Goal: Information Seeking & Learning: Learn about a topic

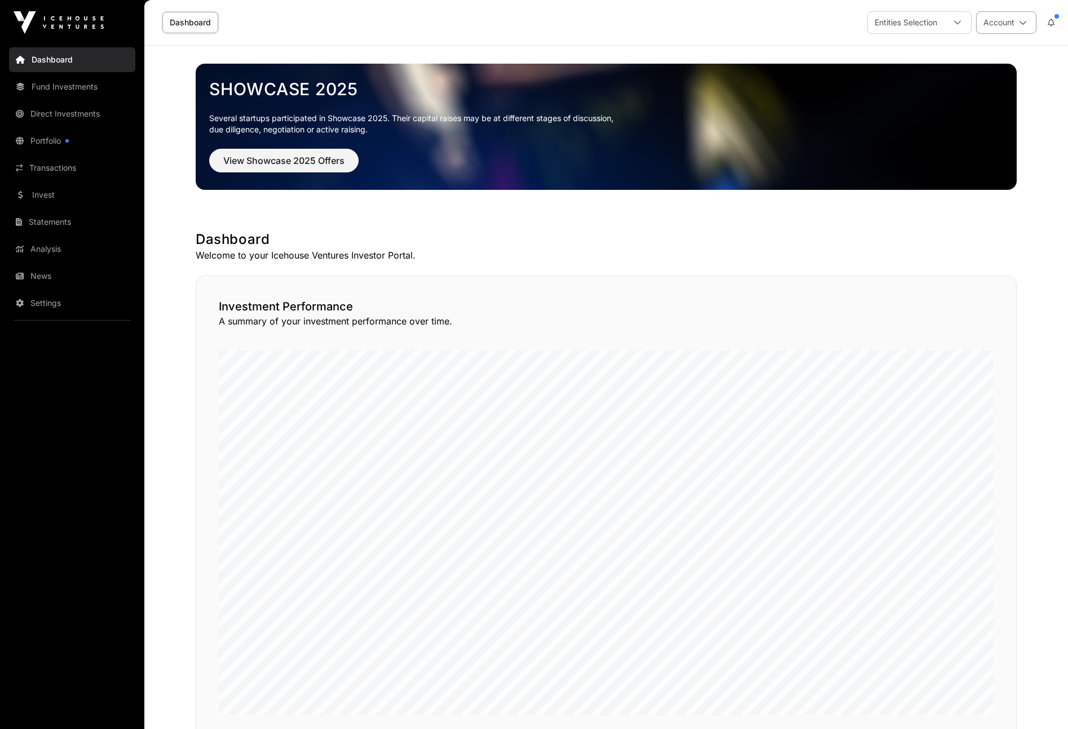
click at [951, 19] on icon at bounding box center [1023, 23] width 8 height 8
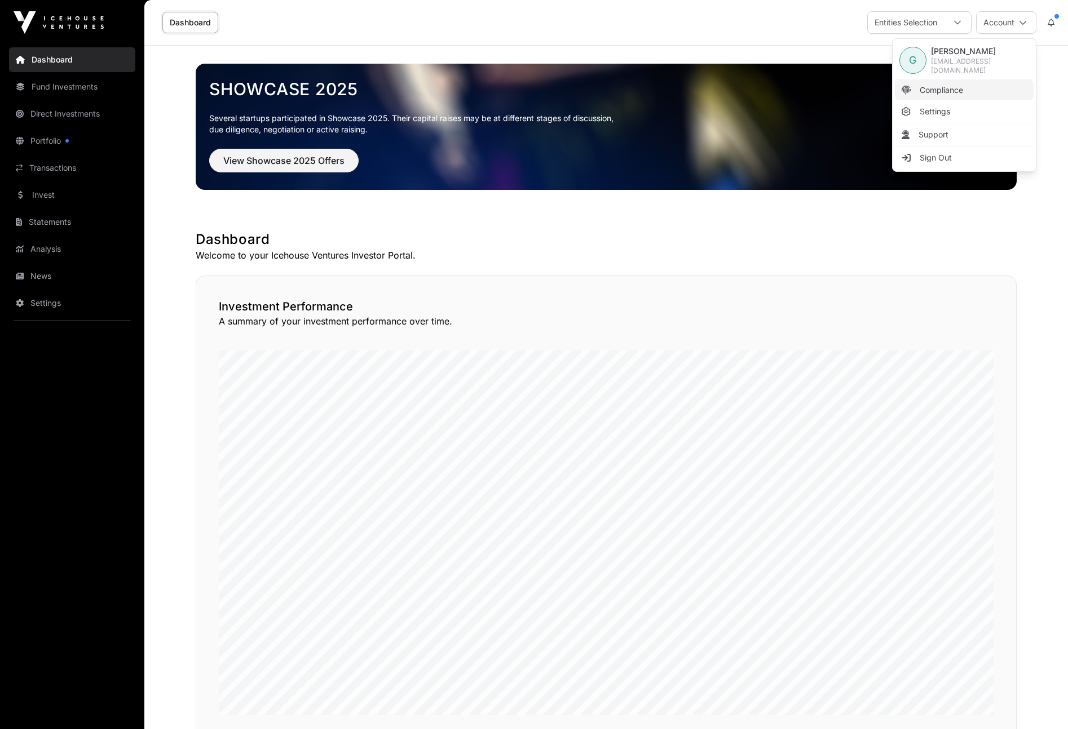
click at [935, 86] on span "Compliance" at bounding box center [940, 90] width 43 height 11
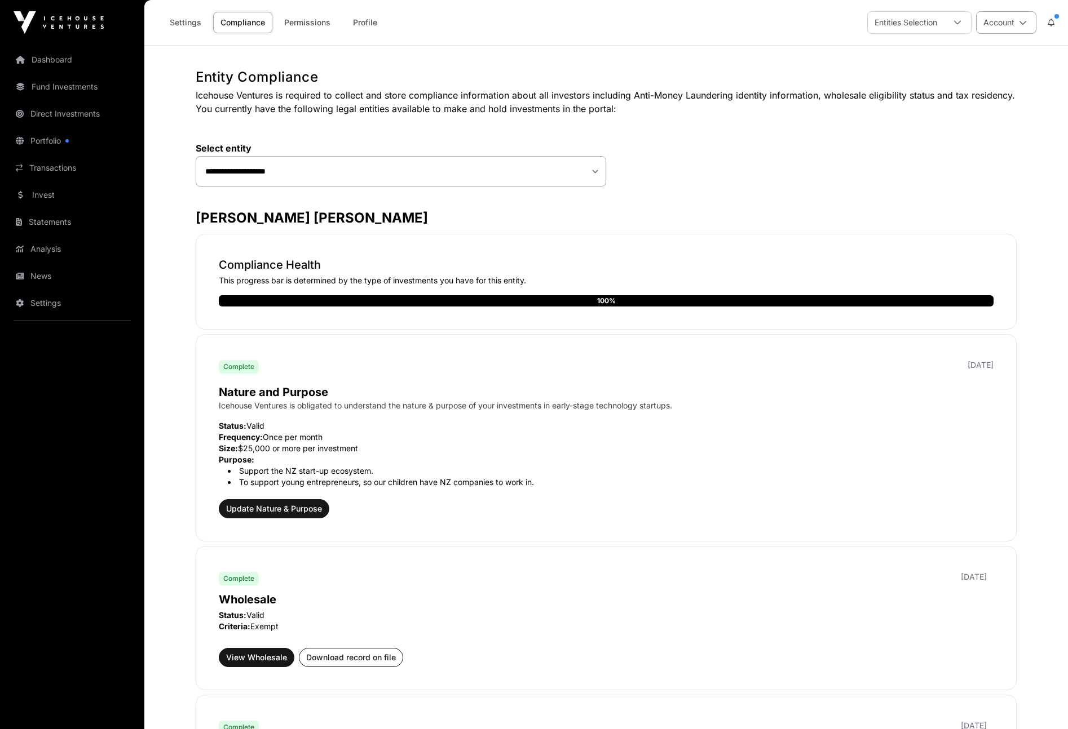
click at [951, 21] on icon at bounding box center [1023, 23] width 8 height 8
click at [902, 21] on div "Entities Selection" at bounding box center [906, 22] width 76 height 21
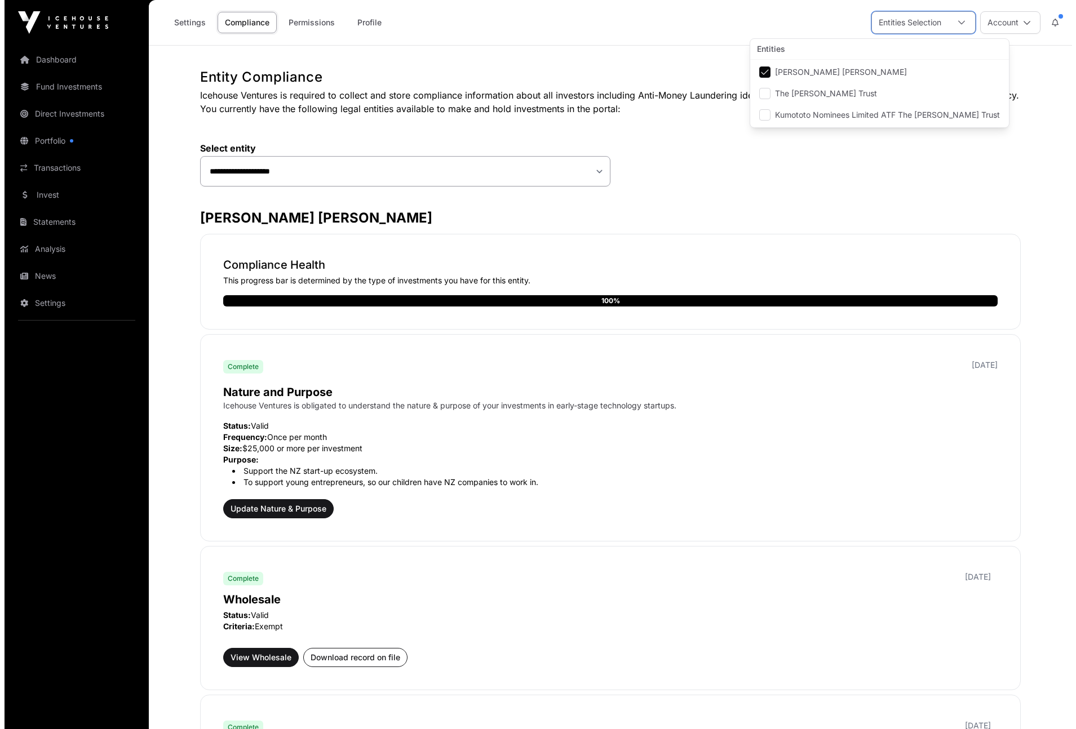
scroll to position [12, 8]
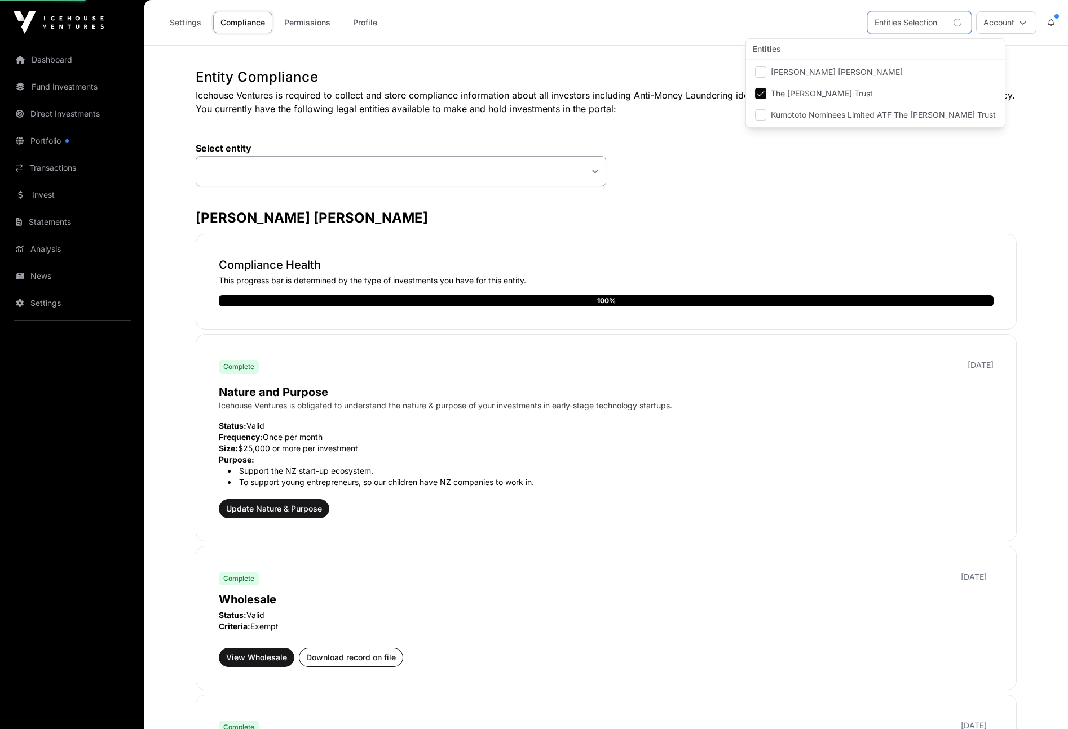
select select
click at [48, 139] on link "Portfolio" at bounding box center [72, 141] width 126 height 25
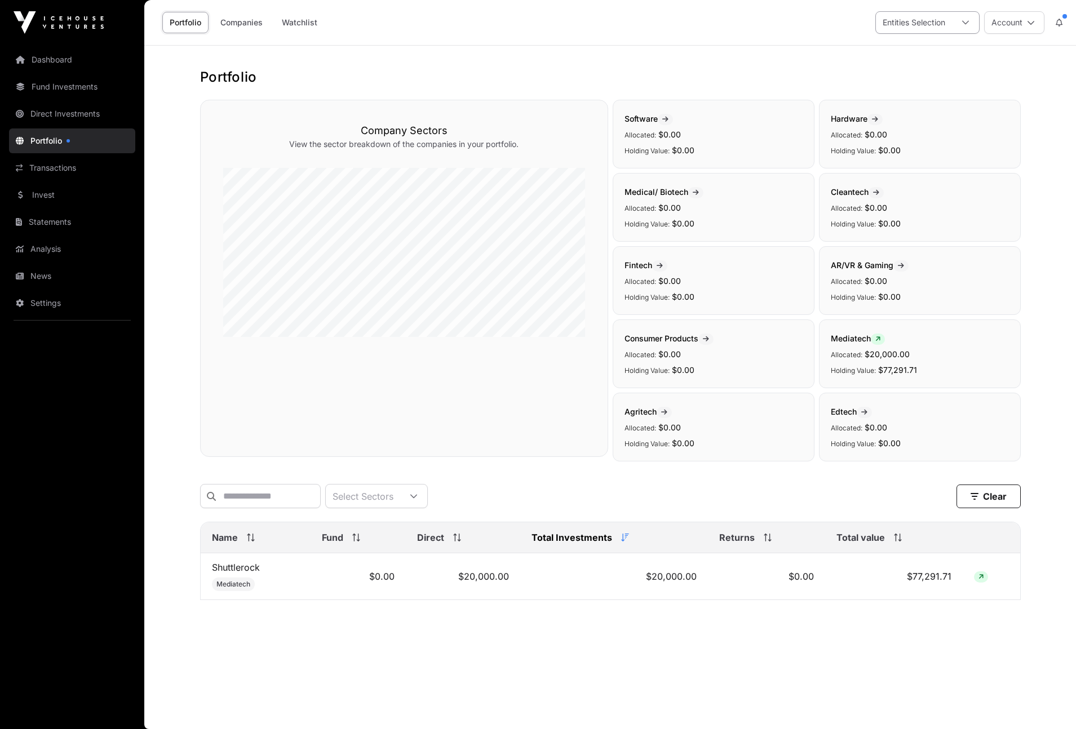
click at [951, 21] on icon at bounding box center [965, 23] width 7 height 4
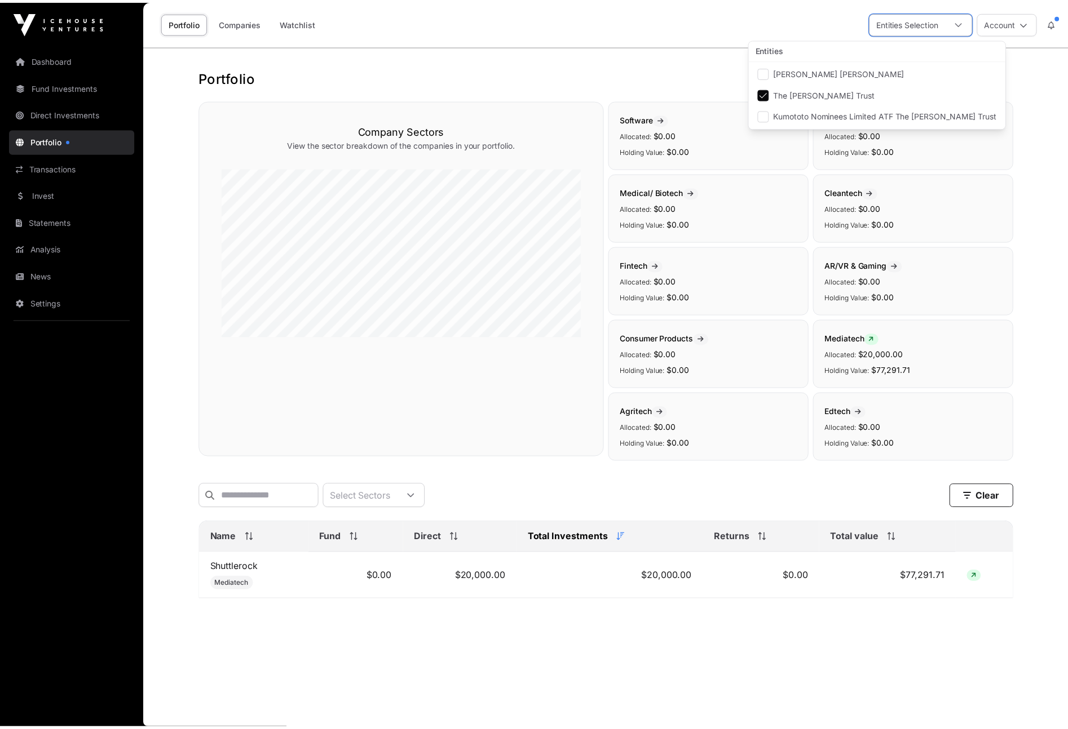
scroll to position [12, 8]
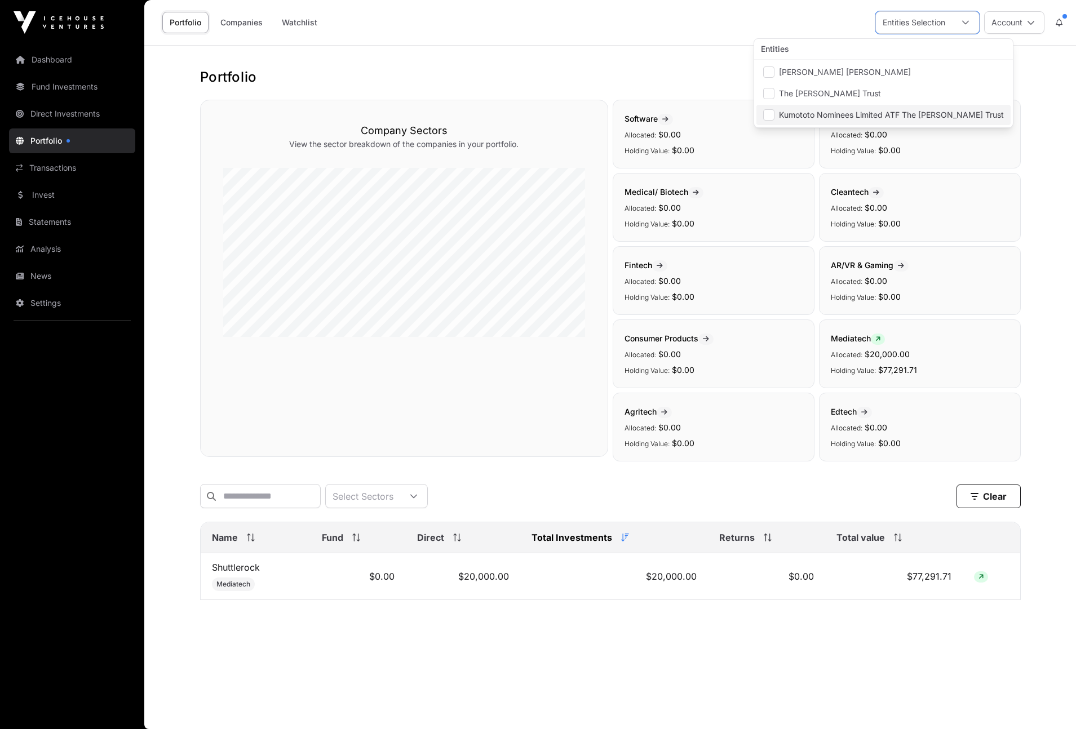
click at [775, 114] on li "Kumototo Nominees Limited ATF The [PERSON_NAME] Trust" at bounding box center [883, 115] width 254 height 20
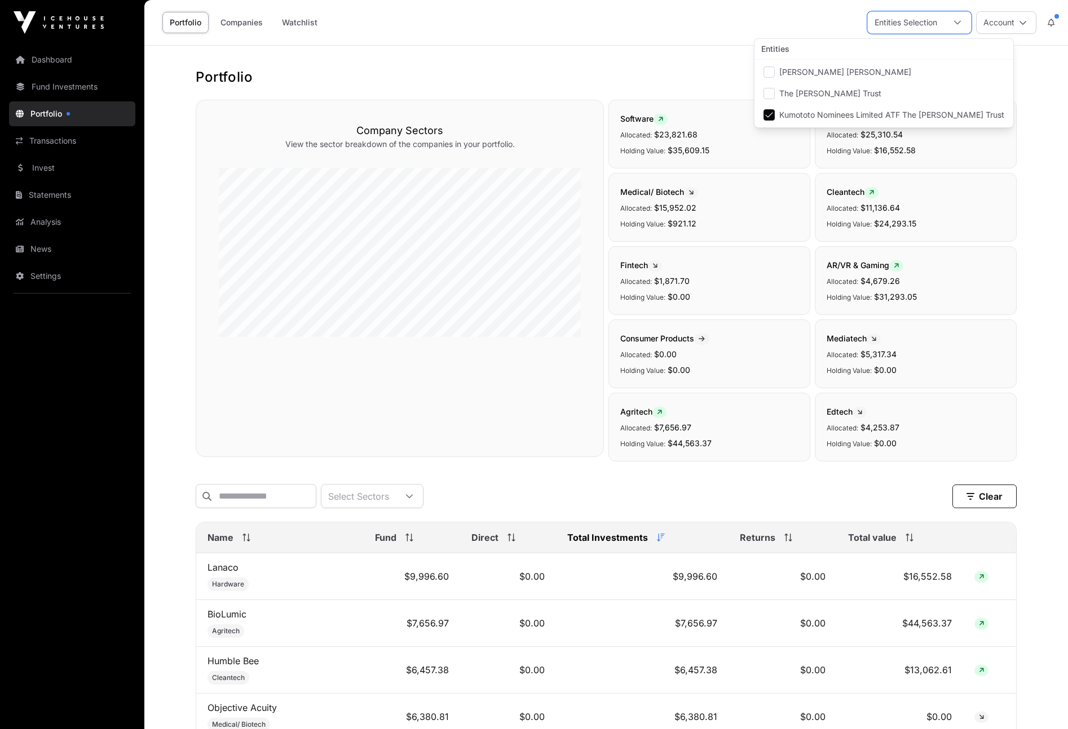
click at [241, 345] on div "Company Sectors View the sector breakdown of the companies in your portfolio." at bounding box center [400, 278] width 408 height 357
click at [47, 108] on link "Portfolio" at bounding box center [72, 113] width 126 height 25
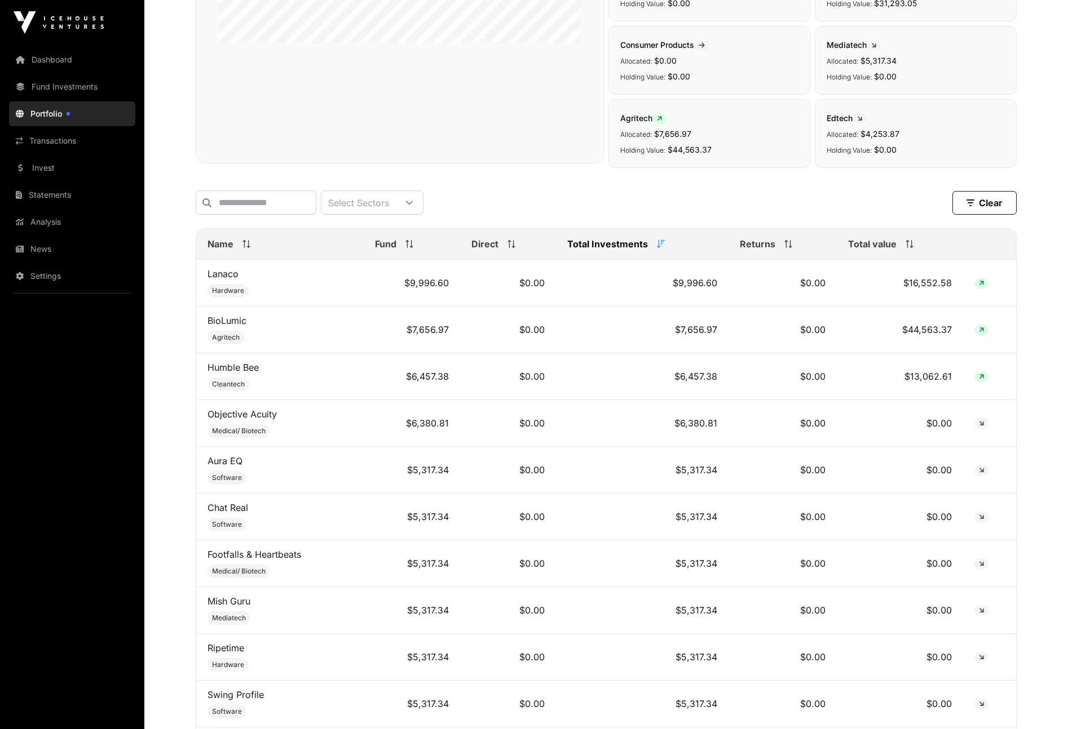
scroll to position [295, 0]
click at [910, 242] on th "Total value" at bounding box center [900, 243] width 127 height 31
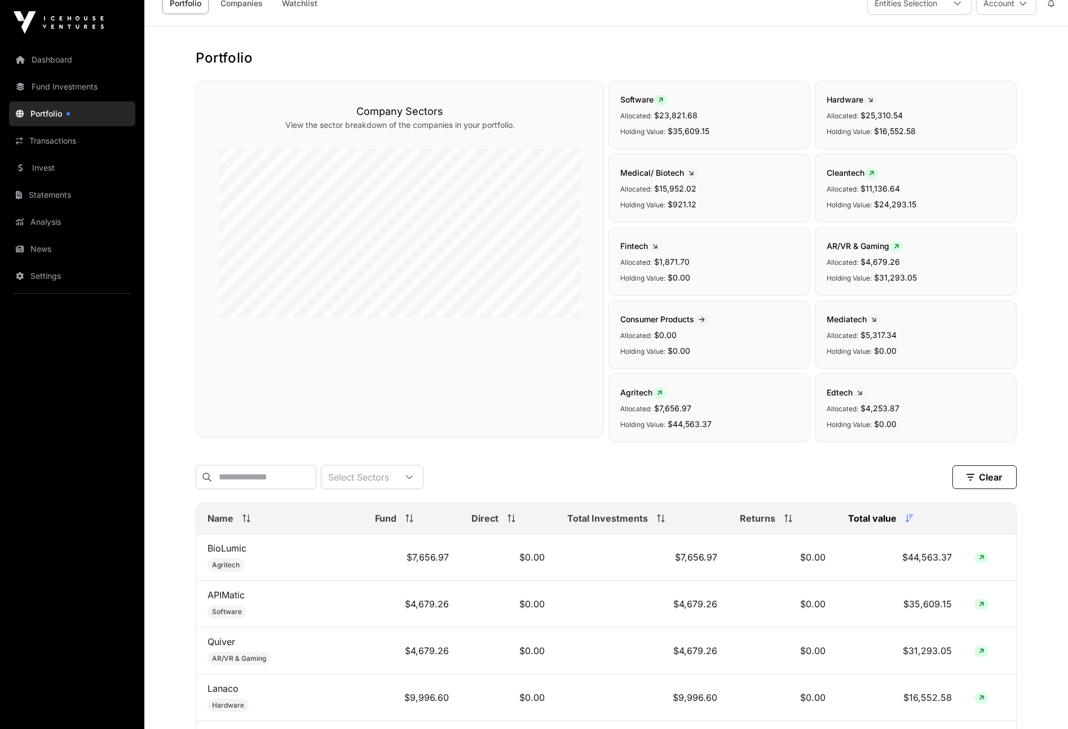
scroll to position [0, 0]
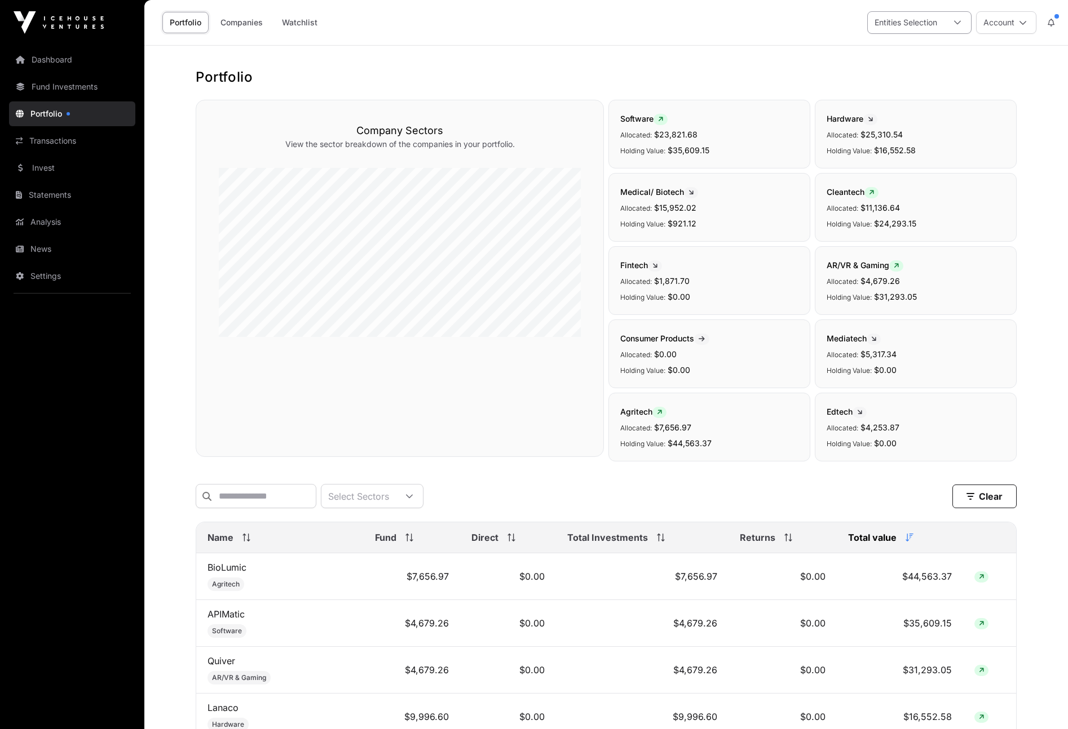
click at [951, 20] on icon at bounding box center [957, 23] width 8 height 8
drag, startPoint x: 767, startPoint y: 68, endPoint x: 770, endPoint y: 78, distance: 10.2
click at [767, 68] on li "[PERSON_NAME] [PERSON_NAME]" at bounding box center [875, 72] width 254 height 20
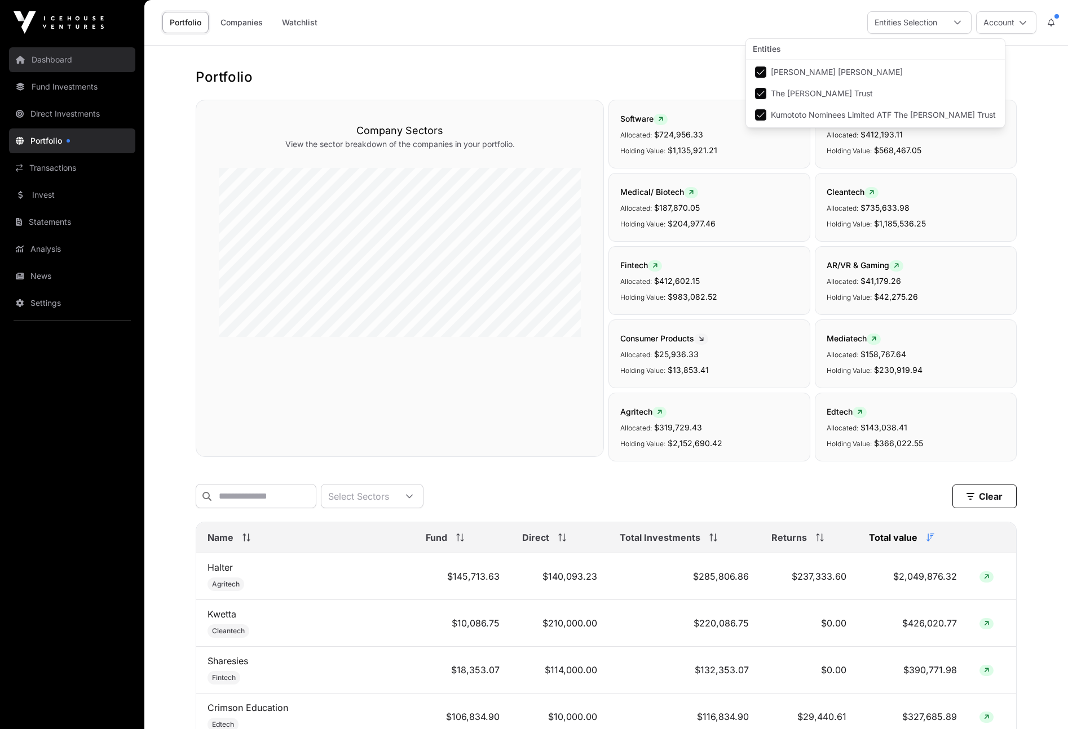
click at [42, 57] on link "Dashboard" at bounding box center [72, 59] width 126 height 25
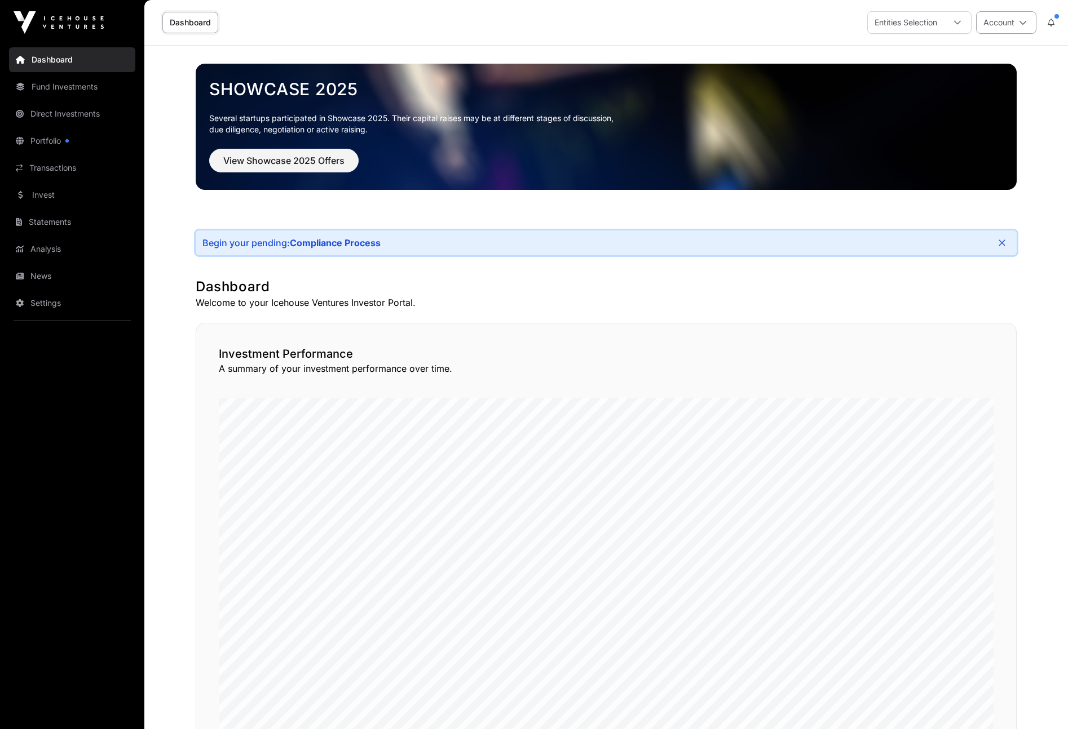
click at [951, 23] on icon at bounding box center [1023, 23] width 8 height 8
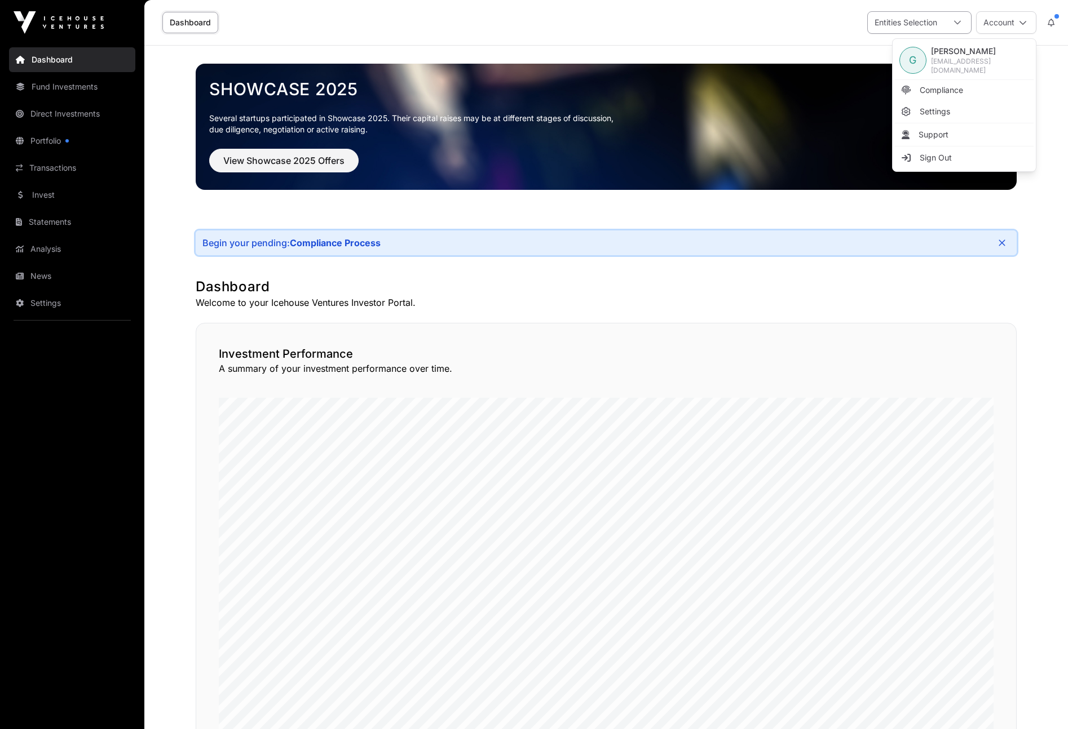
click at [951, 24] on div at bounding box center [957, 22] width 27 height 21
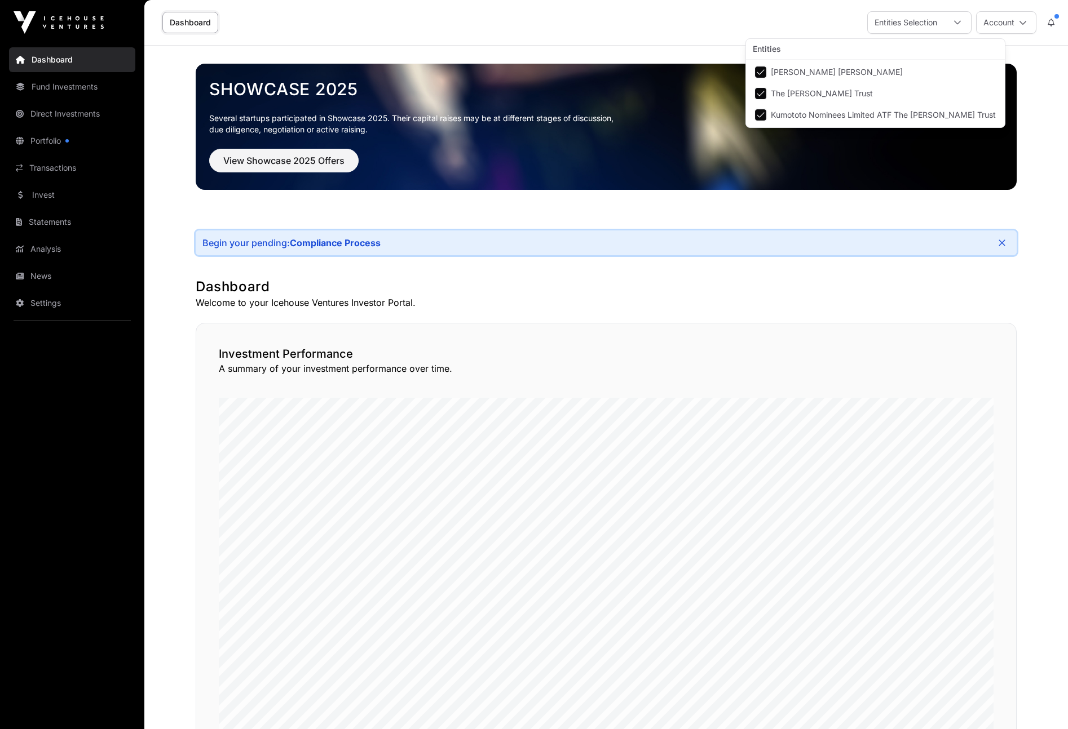
click at [396, 25] on div "Dashboard Entities Selection Account" at bounding box center [606, 22] width 910 height 45
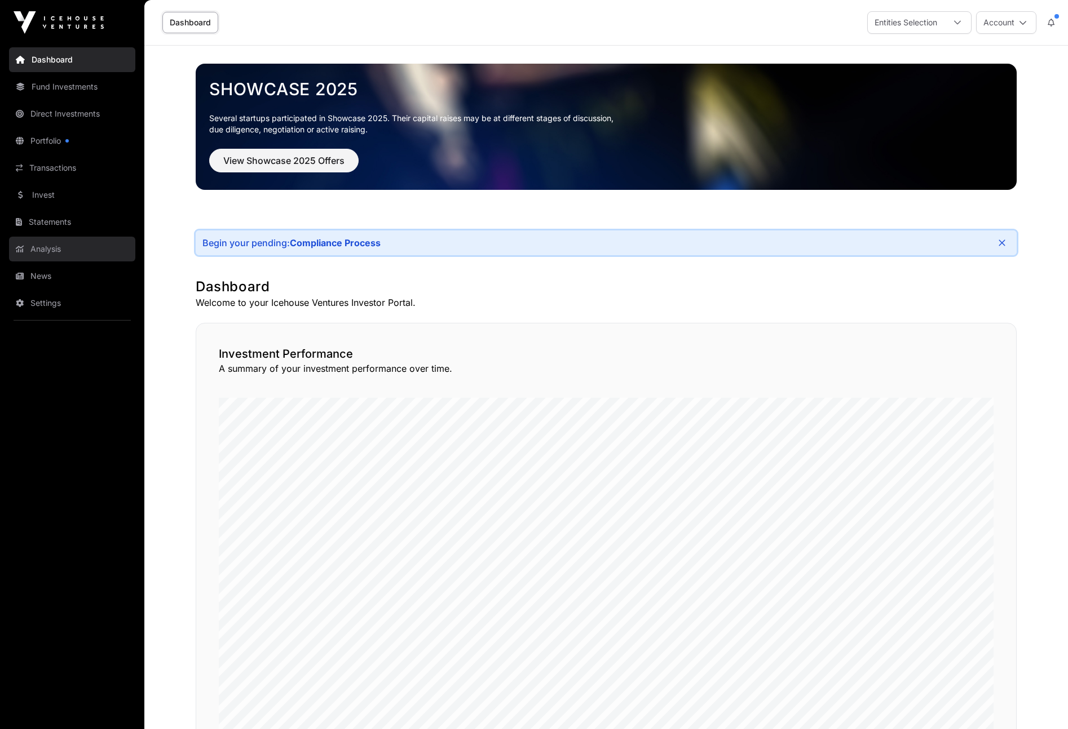
click at [45, 249] on link "Analysis" at bounding box center [72, 249] width 126 height 25
click at [34, 249] on link "Analysis" at bounding box center [72, 249] width 126 height 25
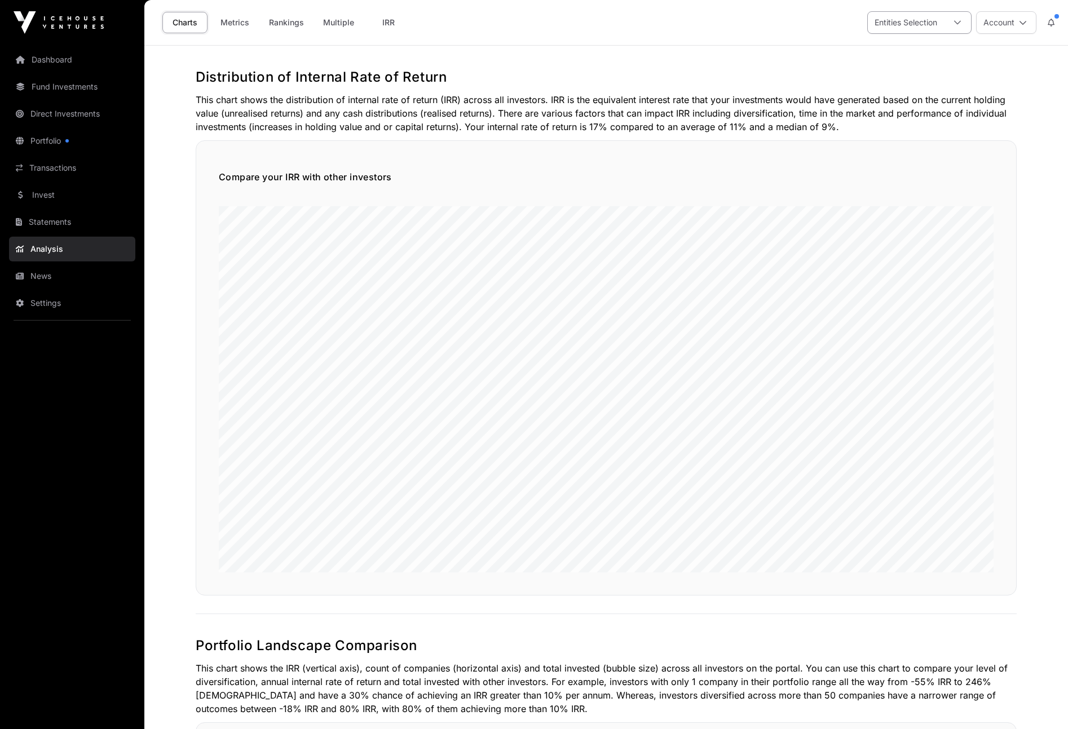
click at [951, 19] on icon at bounding box center [957, 23] width 8 height 8
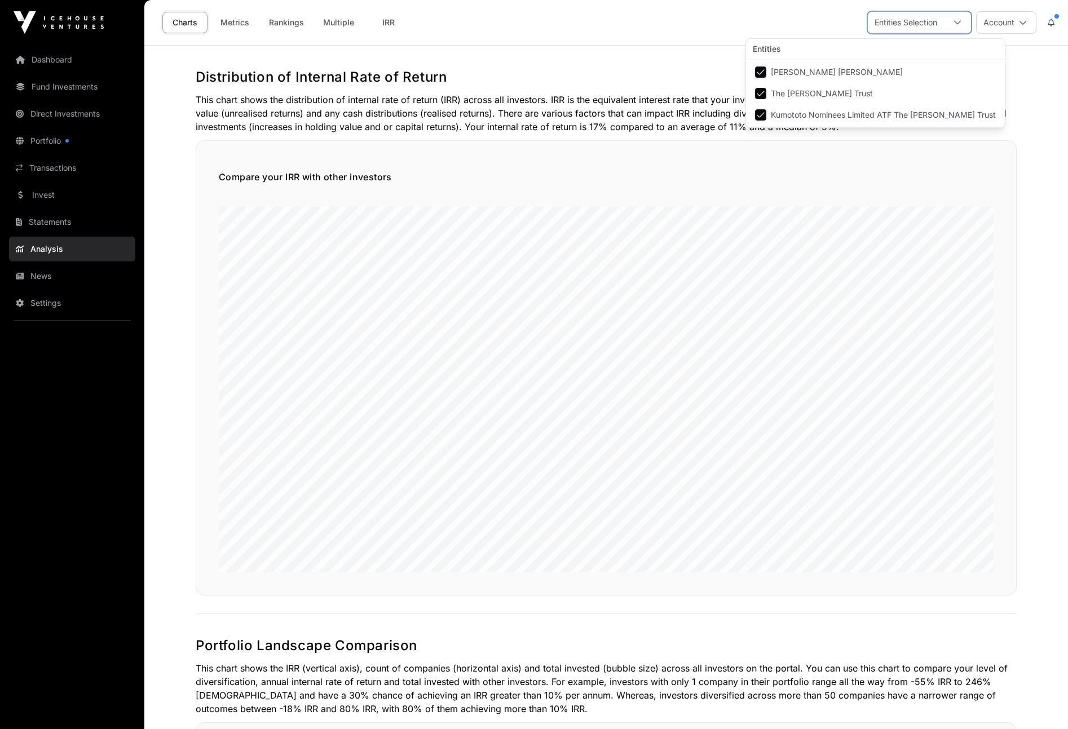
scroll to position [12, 8]
click at [897, 200] on div "Compare your IRR with other investors" at bounding box center [606, 367] width 821 height 455
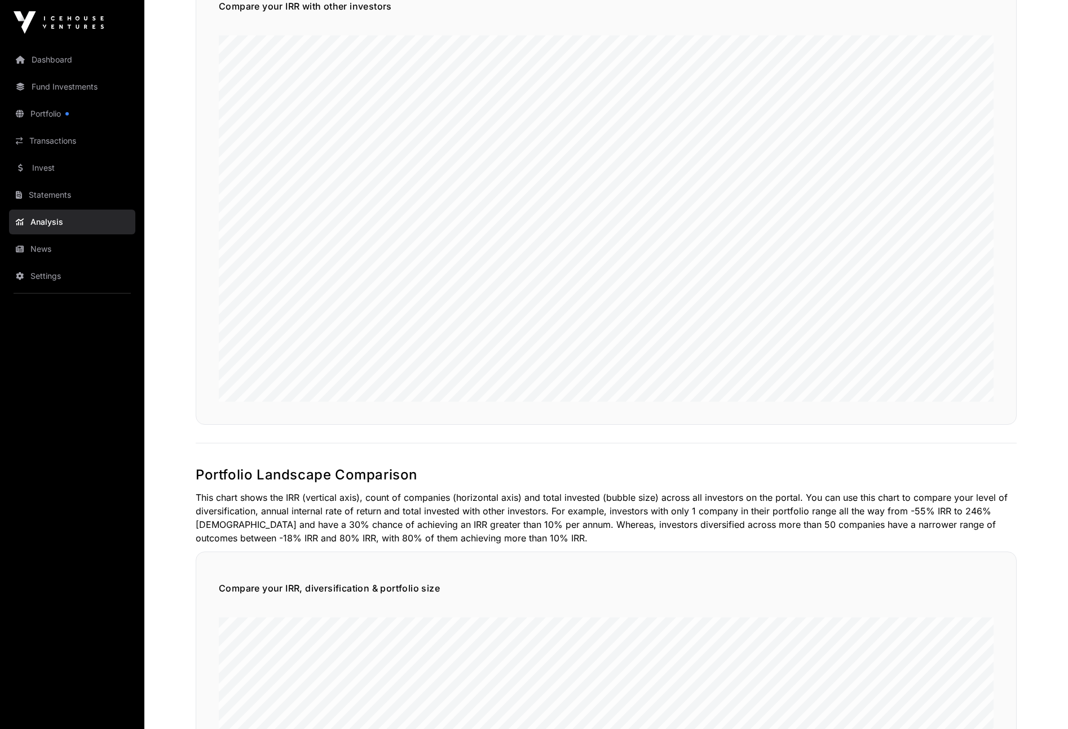
scroll to position [0, 0]
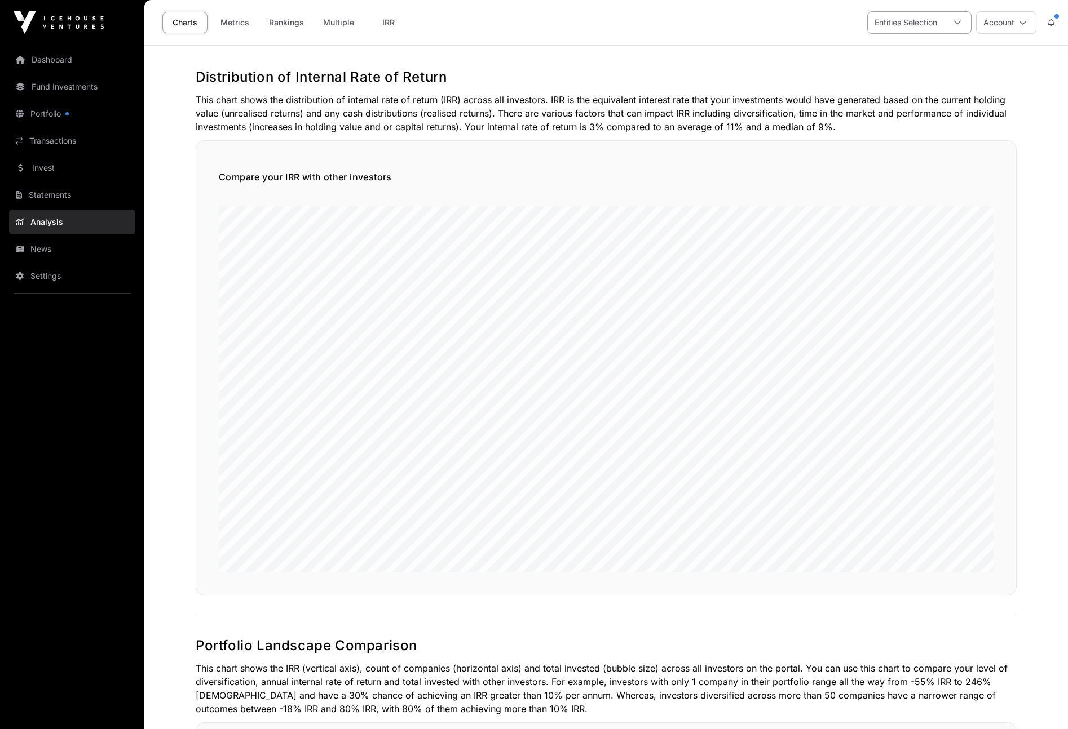
click at [951, 23] on icon at bounding box center [957, 23] width 8 height 8
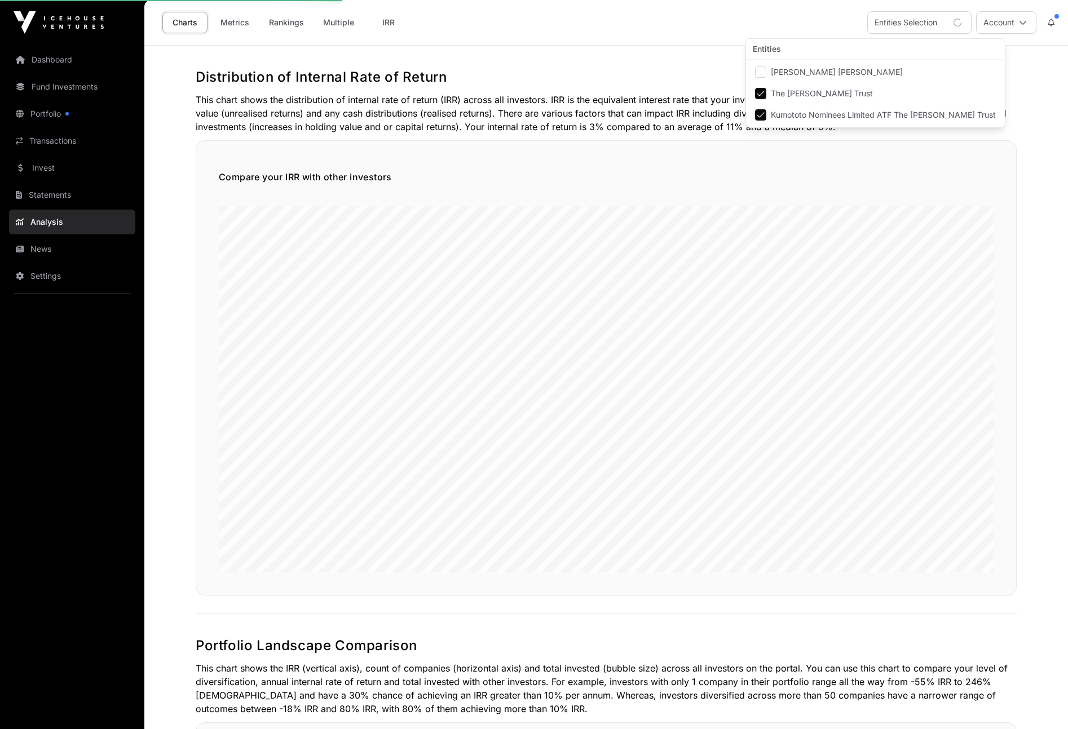
click at [765, 108] on li "Kumototo Nominees Limited ATF The [PERSON_NAME] Trust" at bounding box center [875, 115] width 254 height 20
